Goal: Check status: Check status

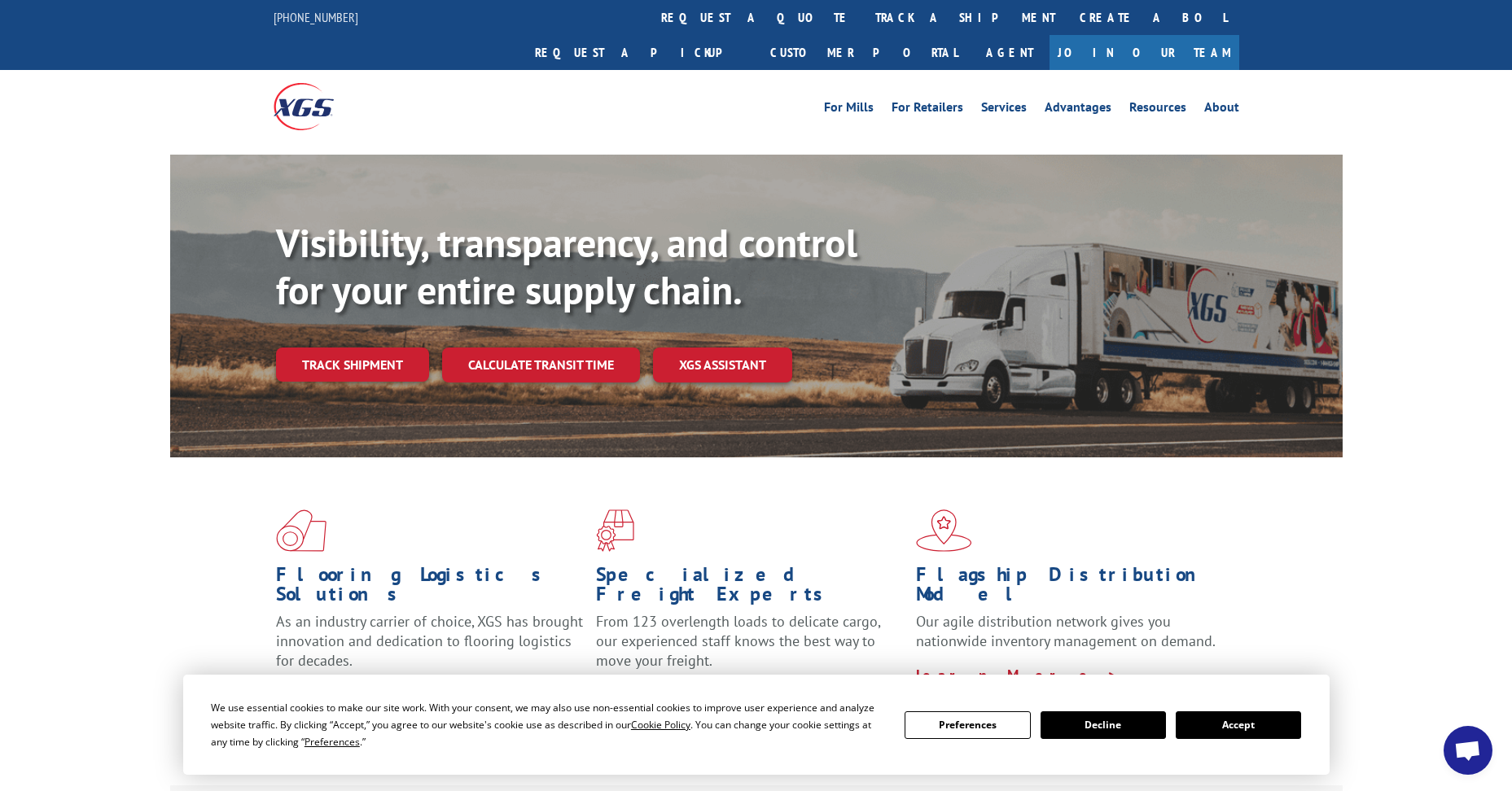
click at [1245, 728] on button "Accept" at bounding box center [1239, 725] width 126 height 28
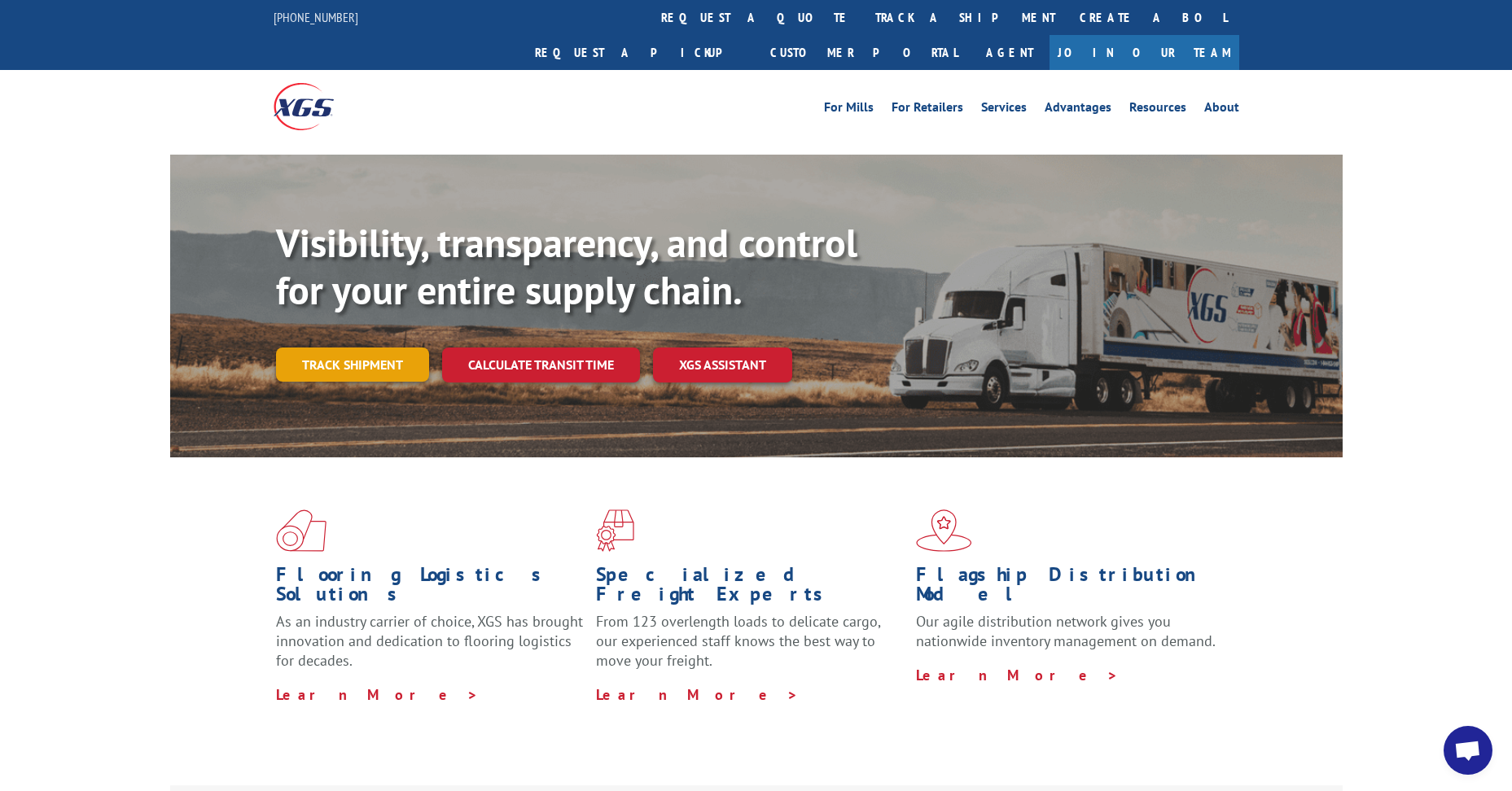
click at [331, 348] on link "Track shipment" at bounding box center [352, 364] width 153 height 34
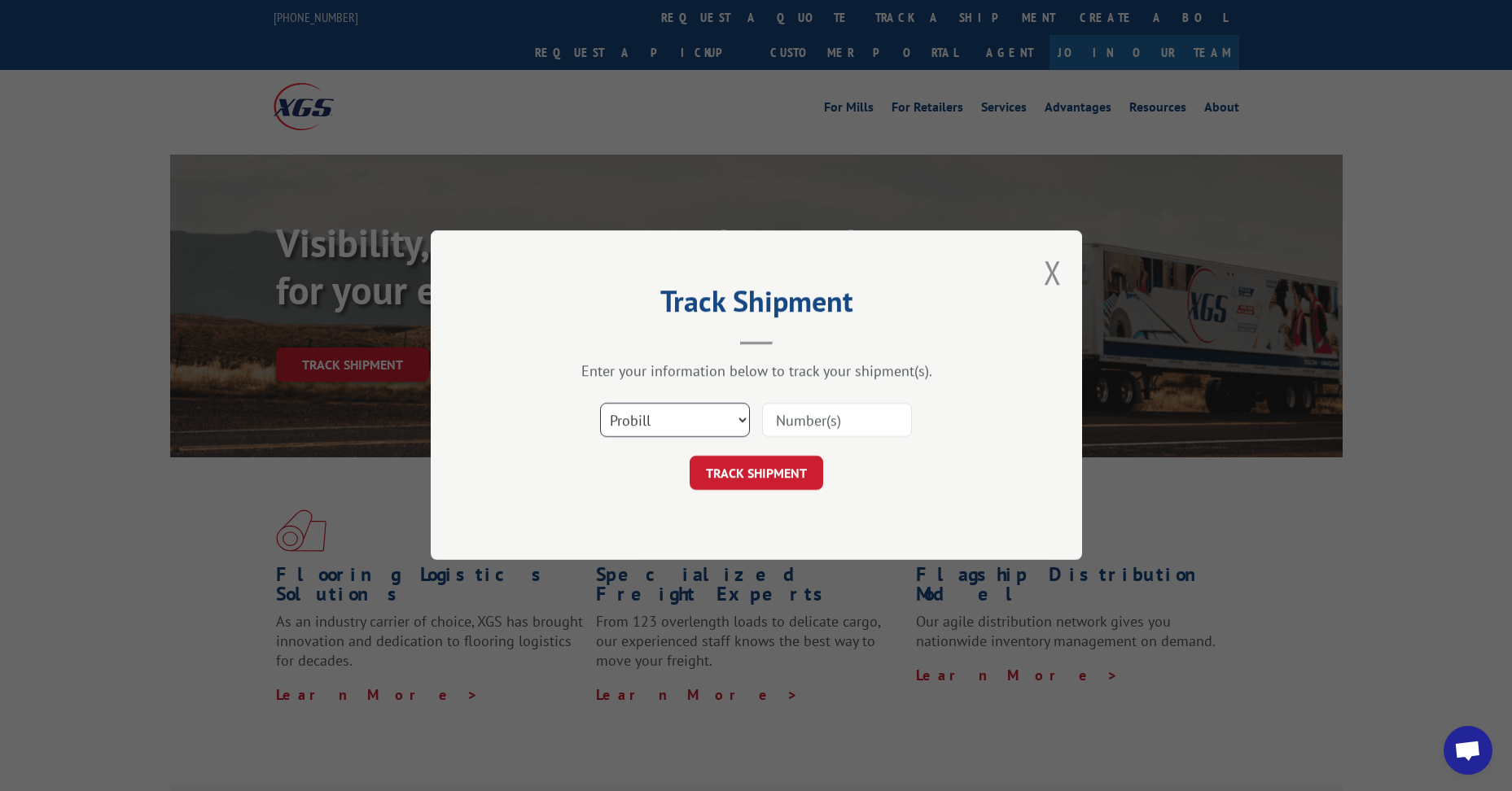
drag, startPoint x: 651, startPoint y: 418, endPoint x: 652, endPoint y: 431, distance: 13.0
click at [653, 421] on select "Select category... Probill BOL PO" at bounding box center [675, 421] width 150 height 34
select select "bol"
click at [600, 404] on select "Select category... Probill BOL PO" at bounding box center [675, 421] width 150 height 34
paste input "5148055"
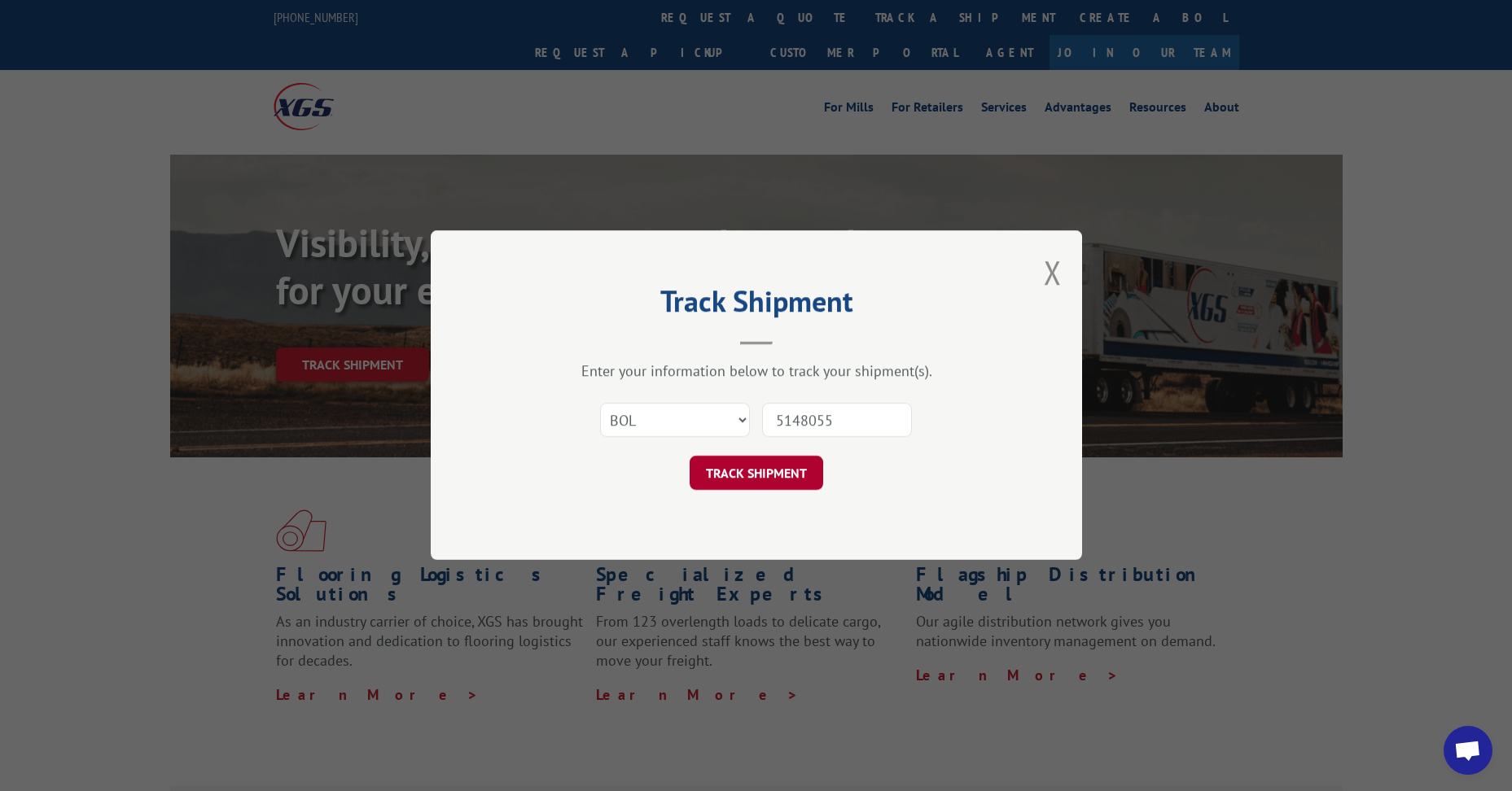
type input "5148055"
click at [742, 476] on button "TRACK SHIPMENT" at bounding box center [756, 473] width 133 height 34
